Goal: Contribute content: Add original content to the website for others to see

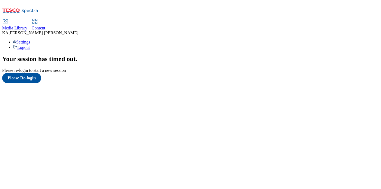
click at [45, 19] on link "Content" at bounding box center [39, 24] width 14 height 11
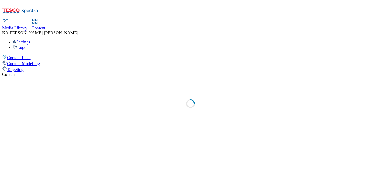
select select "ghs-uk"
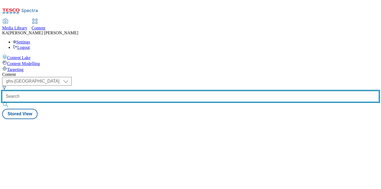
click at [122, 91] on input "text" at bounding box center [190, 96] width 376 height 11
paste input "obrien-fine-foods-bearfields-25tw34"
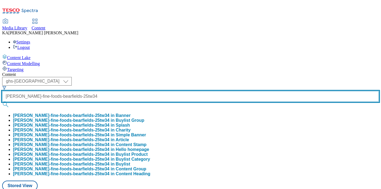
scroll to position [0, 23]
type input "obrien-fine-foods-bearfields-25tw34"
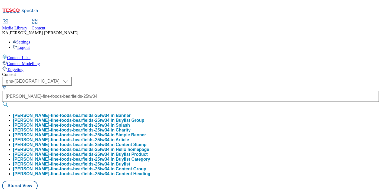
scroll to position [0, 0]
click at [123, 118] on button "obrien-fine-foods-bearfields-25tw34 in Buylist Group" at bounding box center [78, 120] width 131 height 5
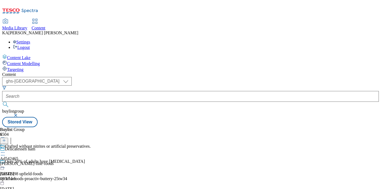
click at [5, 150] on icon at bounding box center [2, 152] width 5 height 5
click at [25, 161] on button "Edit" at bounding box center [18, 164] width 14 height 6
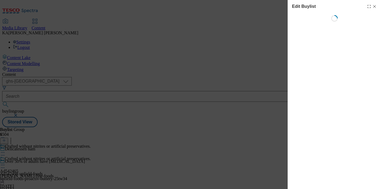
select select "tactical"
select select "supplier funded short term 1-3 weeks"
select select "dunnhumby"
select select "Banner"
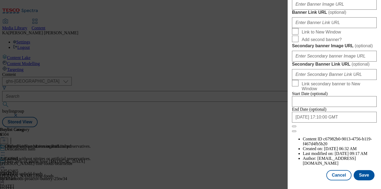
scroll to position [514, 0]
click at [303, 10] on input "Banner Image URL ( optional )" at bounding box center [334, 4] width 85 height 11
paste input "https://digitalcontent.api.tesco.com/v2/media/ghs-mktg/e7b24ed0-ecfb-4a9c-8a1f-…"
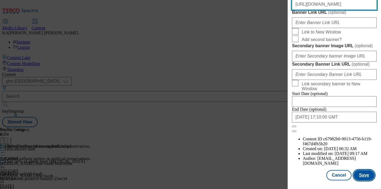
type input "https://digitalcontent.api.tesco.com/v2/media/ghs-mktg/e7b24ed0-ecfb-4a9c-8a1f-…"
click at [365, 175] on button "Save" at bounding box center [363, 175] width 21 height 10
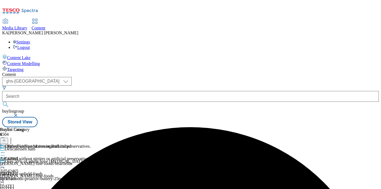
click at [5, 163] on icon at bounding box center [2, 165] width 5 height 5
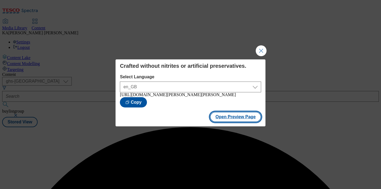
click at [220, 119] on button "Open Preview Page" at bounding box center [235, 117] width 51 height 10
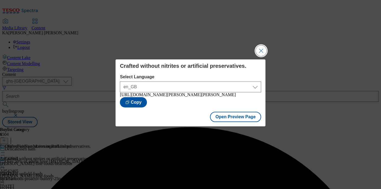
click at [262, 48] on button "Close Modal" at bounding box center [261, 50] width 11 height 11
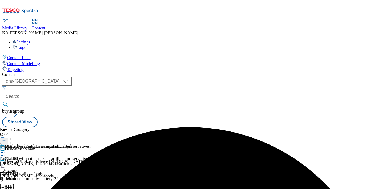
click at [5, 163] on icon at bounding box center [2, 165] width 5 height 5
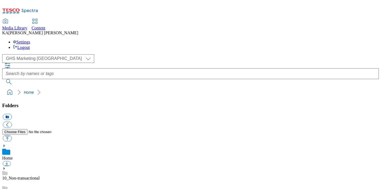
scroll to position [66, 0]
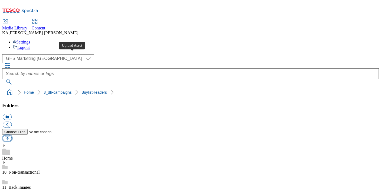
click at [12, 135] on button "button" at bounding box center [7, 138] width 9 height 6
type input "C:\fakepath\1759825301402-ad542465_Bearfields_Legobrand_H_1184x333_V1.jpg"
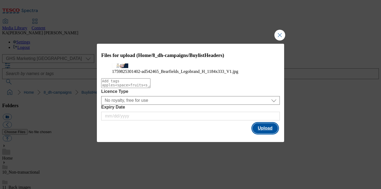
click at [261, 134] on button "Upload" at bounding box center [264, 128] width 25 height 10
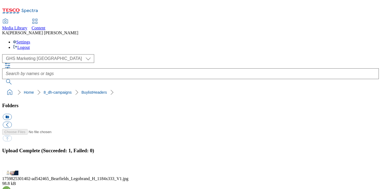
click at [11, 165] on button "button" at bounding box center [7, 167] width 8 height 5
